Goal: Navigation & Orientation: Find specific page/section

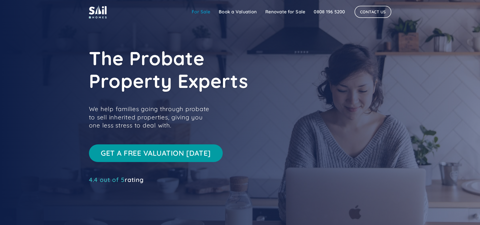
click at [200, 12] on link "For Sale" at bounding box center [200, 12] width 27 height 10
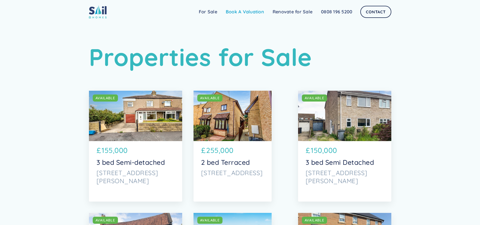
click at [241, 12] on link "Book A Valuation" at bounding box center [245, 12] width 47 height 10
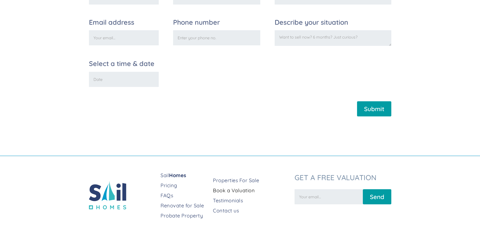
scroll to position [206, 0]
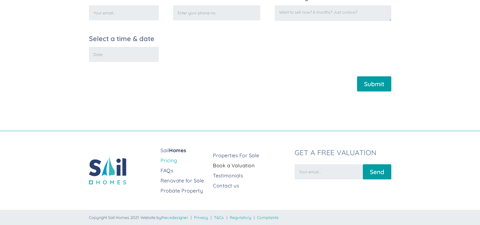
click at [168, 161] on link "Pricing" at bounding box center [185, 160] width 48 height 7
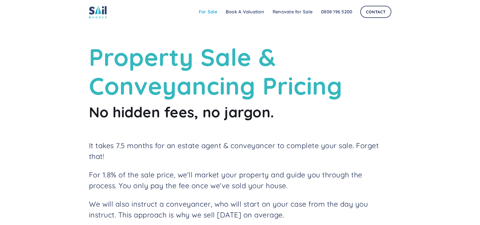
click at [210, 11] on link "For Sale" at bounding box center [208, 12] width 27 height 10
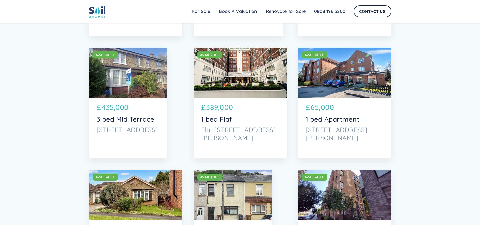
scroll to position [1033, 0]
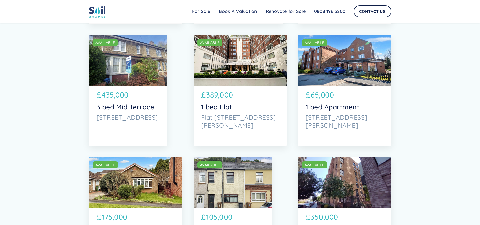
click at [94, 13] on img at bounding box center [97, 11] width 17 height 13
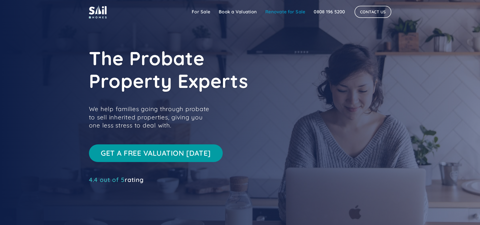
click at [279, 11] on link "Renovate for Sale" at bounding box center [285, 12] width 48 height 10
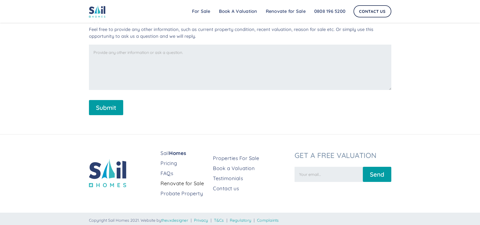
scroll to position [962, 0]
